Goal: Task Accomplishment & Management: Use online tool/utility

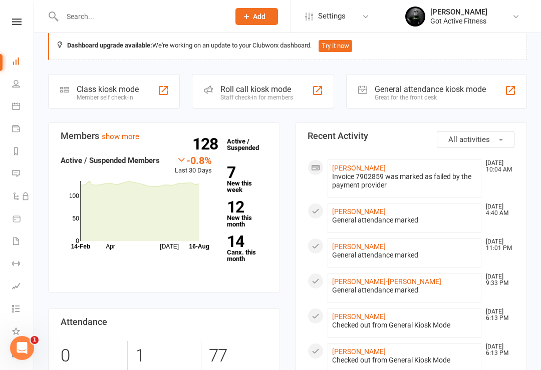
scroll to position [14, 0]
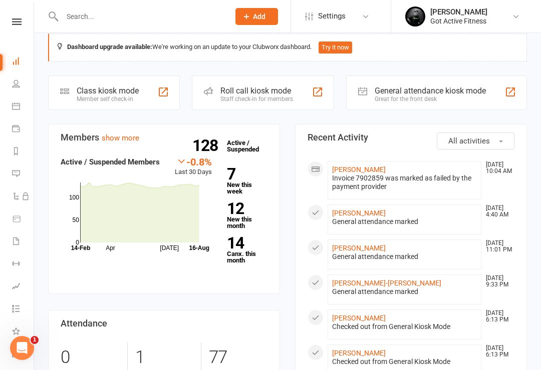
click at [452, 95] on div "General attendance kiosk mode" at bounding box center [429, 91] width 111 height 10
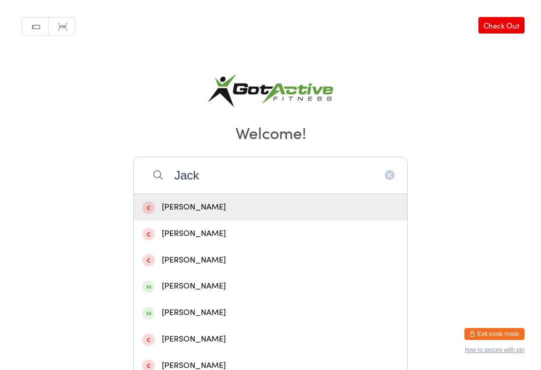
type input "Jack"
click at [246, 293] on div "[PERSON_NAME]" at bounding box center [270, 287] width 256 height 14
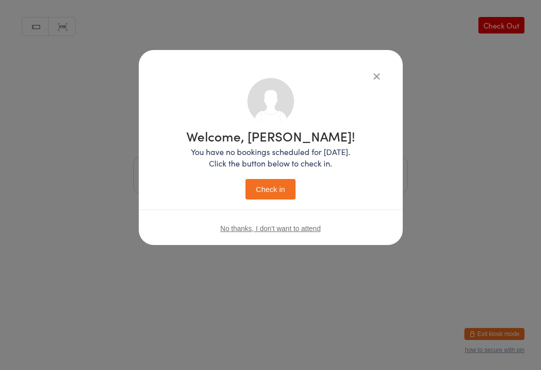
click at [295, 186] on button "Check in" at bounding box center [270, 189] width 50 height 21
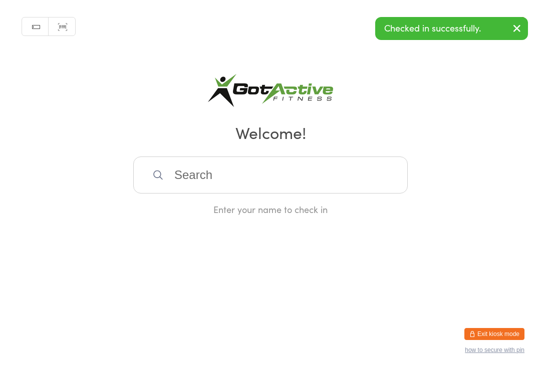
click at [351, 179] on input "search" at bounding box center [270, 175] width 274 height 37
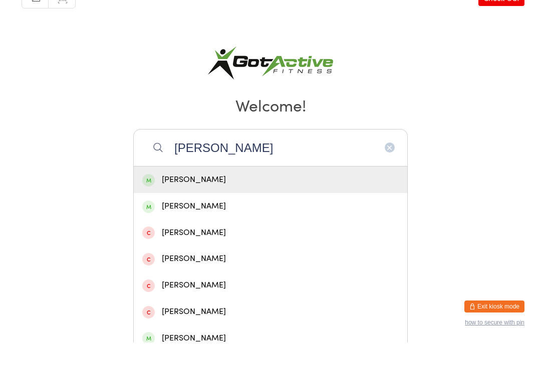
type input "Sean sh"
click at [166, 195] on div "[PERSON_NAME]" at bounding box center [270, 207] width 273 height 27
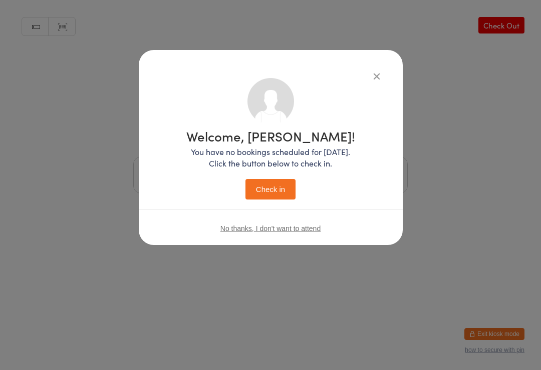
click at [278, 197] on button "Check in" at bounding box center [270, 189] width 50 height 21
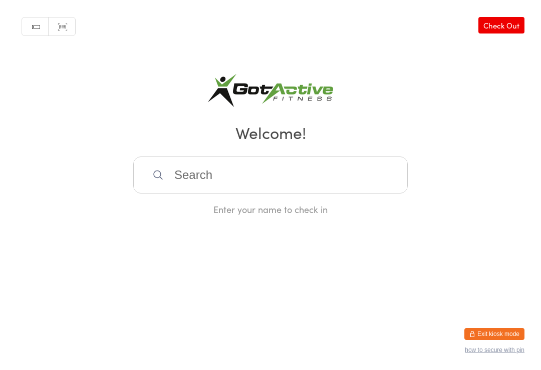
click at [499, 333] on button "Exit kiosk mode" at bounding box center [494, 334] width 60 height 12
